Goal: Find contact information: Find contact information

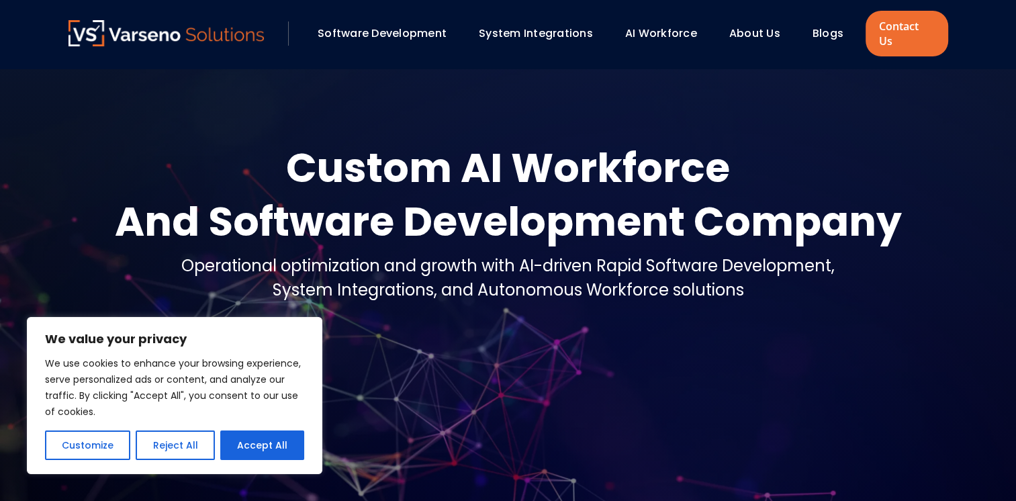
click at [735, 26] on link "About Us" at bounding box center [754, 33] width 51 height 15
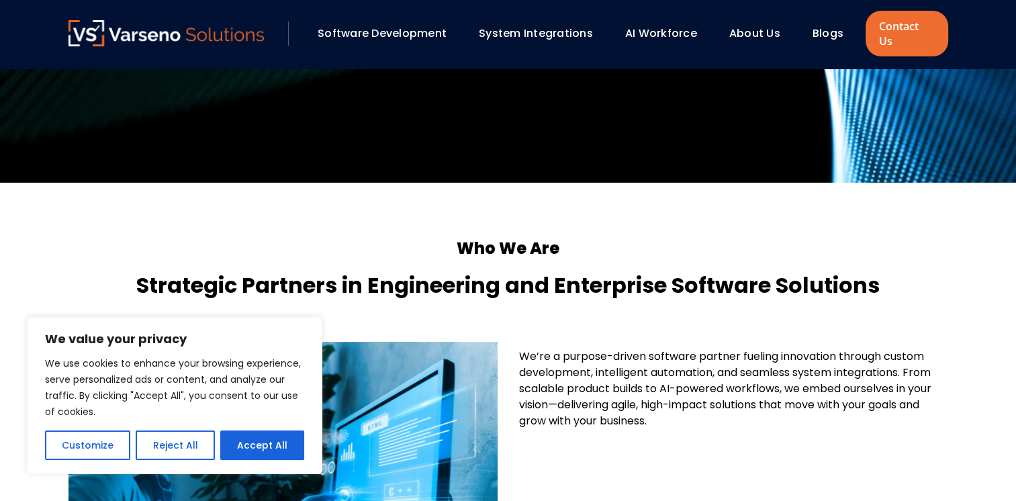
scroll to position [199, 0]
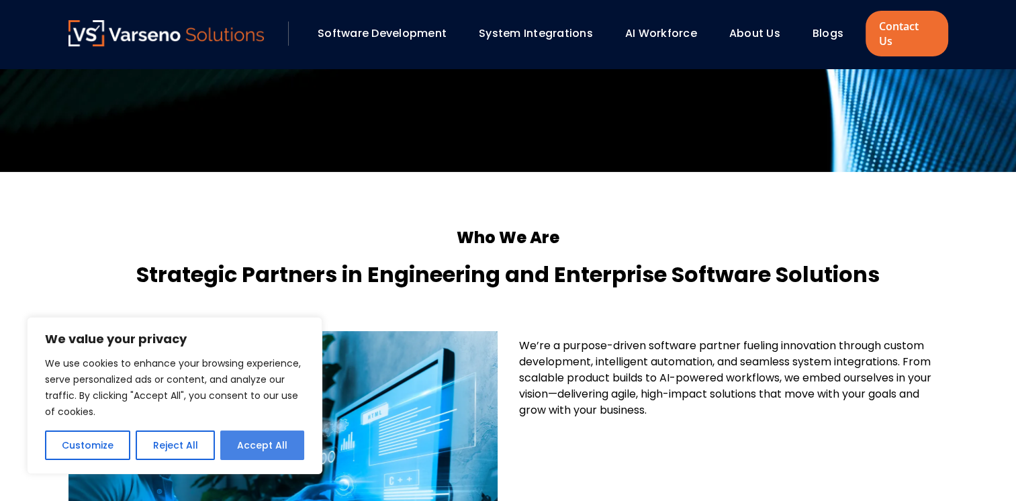
click at [242, 451] on button "Accept All" at bounding box center [262, 445] width 84 height 30
checkbox input "true"
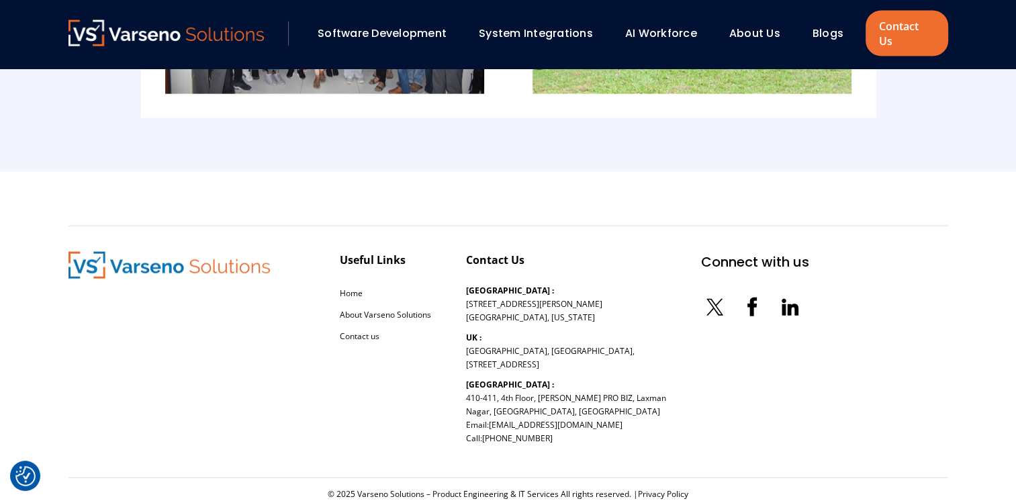
scroll to position [3043, 0]
drag, startPoint x: 467, startPoint y: 381, endPoint x: 592, endPoint y: 397, distance: 125.2
click at [592, 397] on p "[GEOGRAPHIC_DATA] : [STREET_ADDRESS][PERSON_NAME] Email: [EMAIL_ADDRESS][DOMAIN…" at bounding box center [566, 410] width 200 height 67
copy p "[STREET_ADDRESS][PERSON_NAME]"
click at [701, 368] on div "Connect with us" at bounding box center [755, 351] width 108 height 200
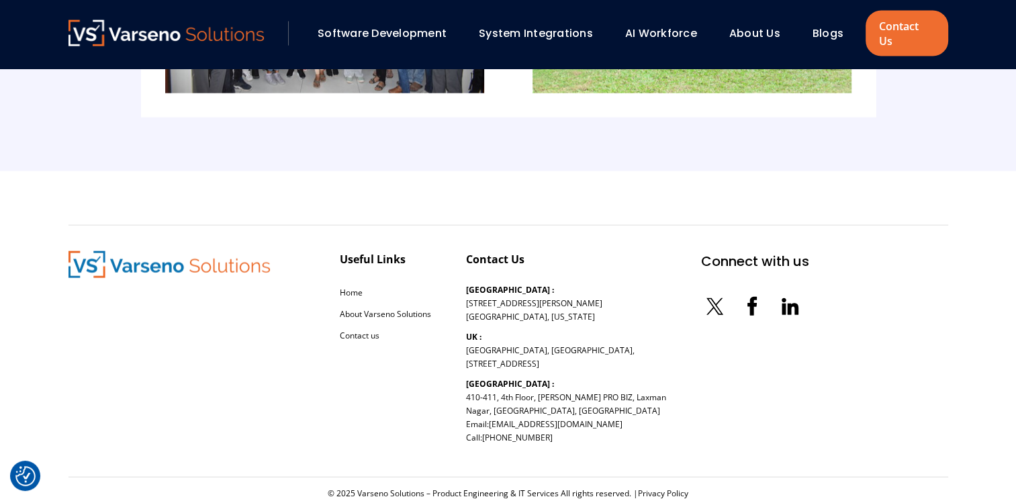
drag, startPoint x: 467, startPoint y: 381, endPoint x: 607, endPoint y: 385, distance: 139.7
click at [607, 385] on p "[GEOGRAPHIC_DATA] : [STREET_ADDRESS][PERSON_NAME] Email: [EMAIL_ADDRESS][DOMAIN…" at bounding box center [566, 410] width 200 height 67
copy p "410-411, 4th Floor, NANDAN PRO BIZ,"
